Goal: Task Accomplishment & Management: Manage account settings

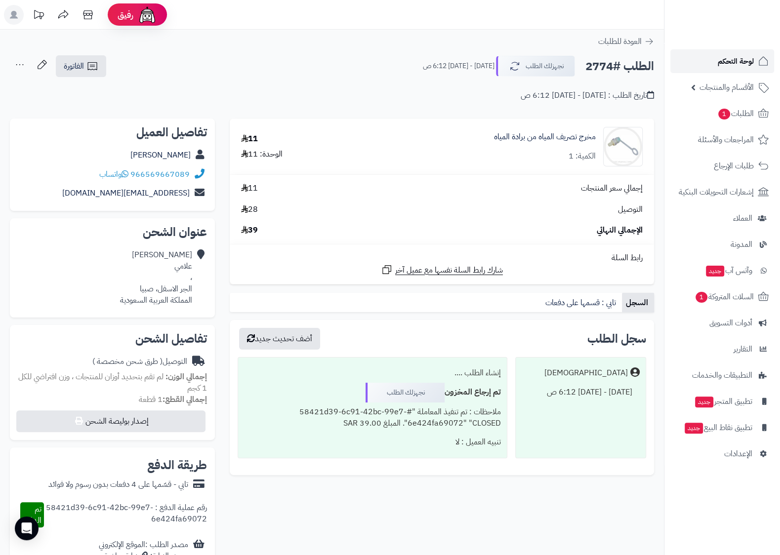
click at [745, 62] on span "لوحة التحكم" at bounding box center [735, 61] width 36 height 14
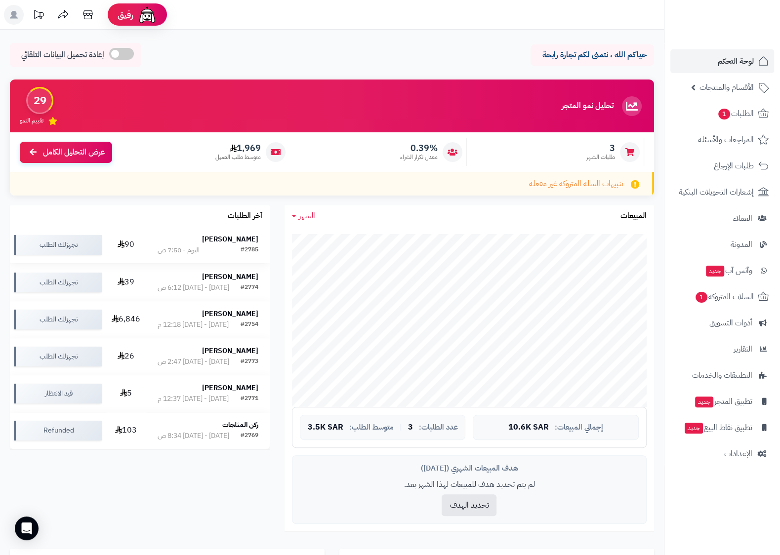
click at [146, 241] on td "يحيى طوهري #2785 اليوم - 7:50 ص" at bounding box center [207, 245] width 123 height 37
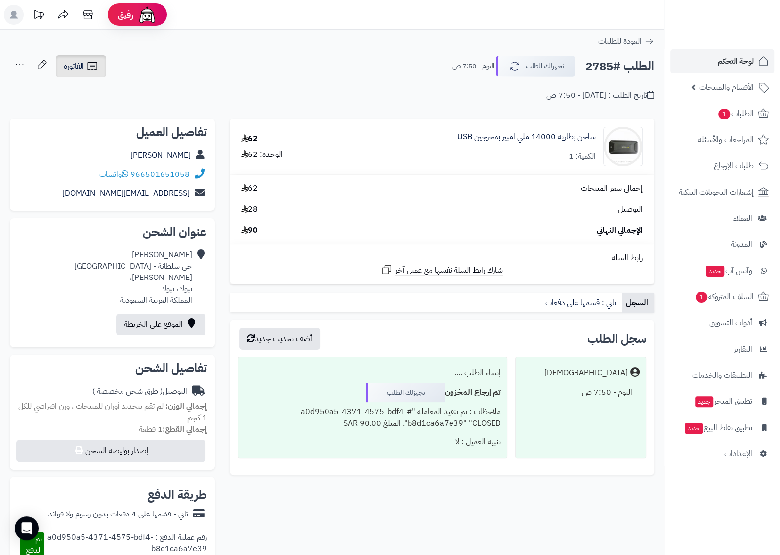
click at [93, 73] on link "الفاتورة" at bounding box center [81, 66] width 50 height 22
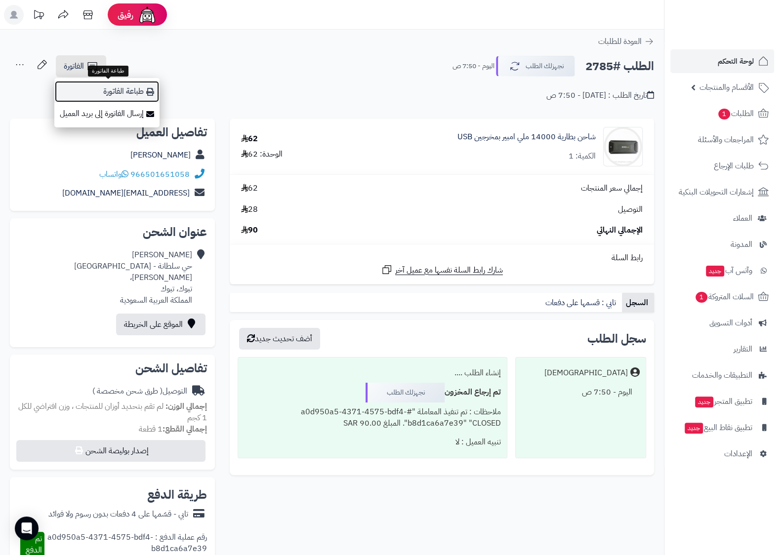
click at [123, 95] on link "طباعة الفاتورة" at bounding box center [106, 91] width 105 height 22
